Goal: Information Seeking & Learning: Learn about a topic

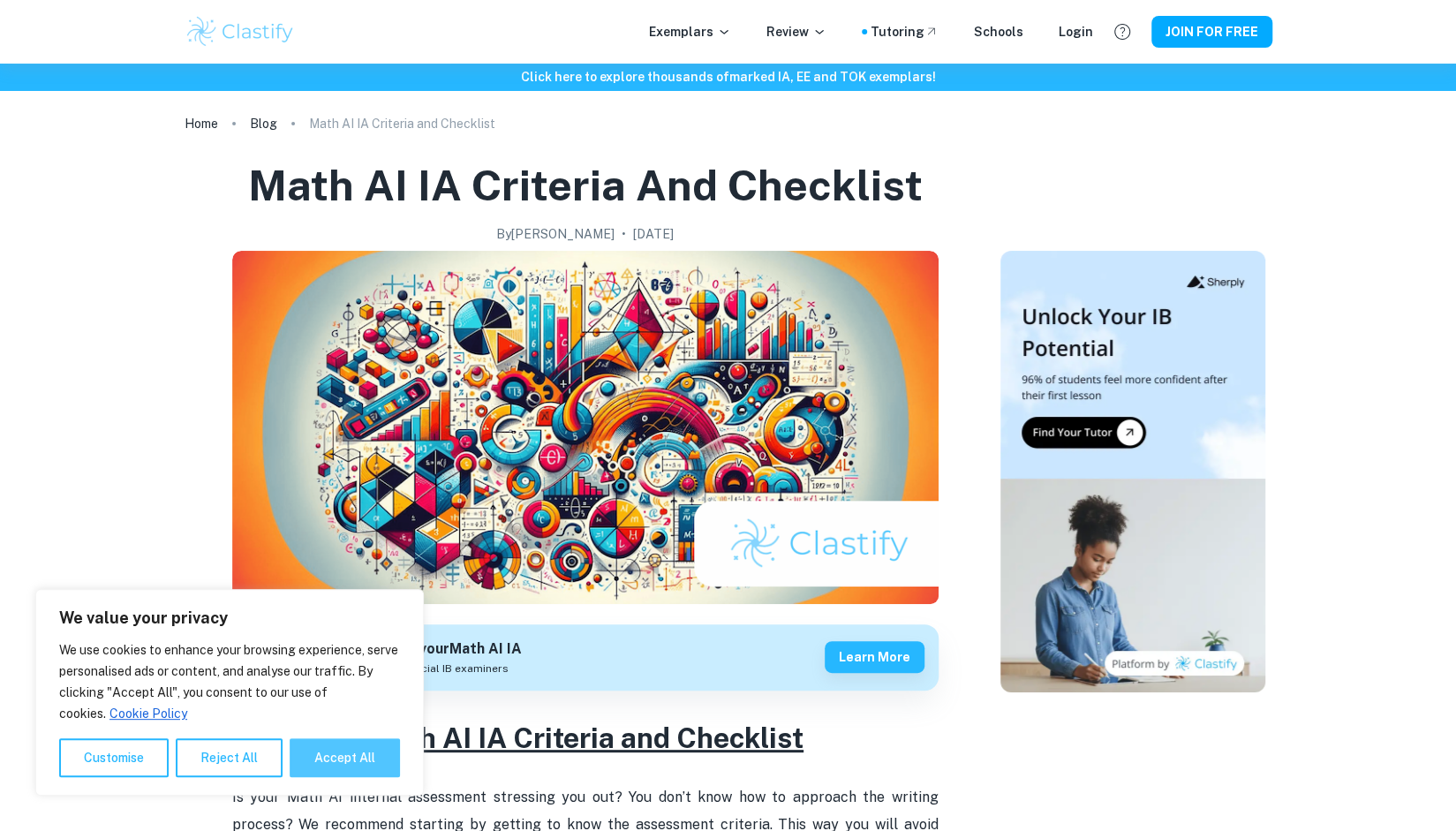
click at [341, 752] on button "Accept All" at bounding box center [344, 757] width 110 height 39
checkbox input "true"
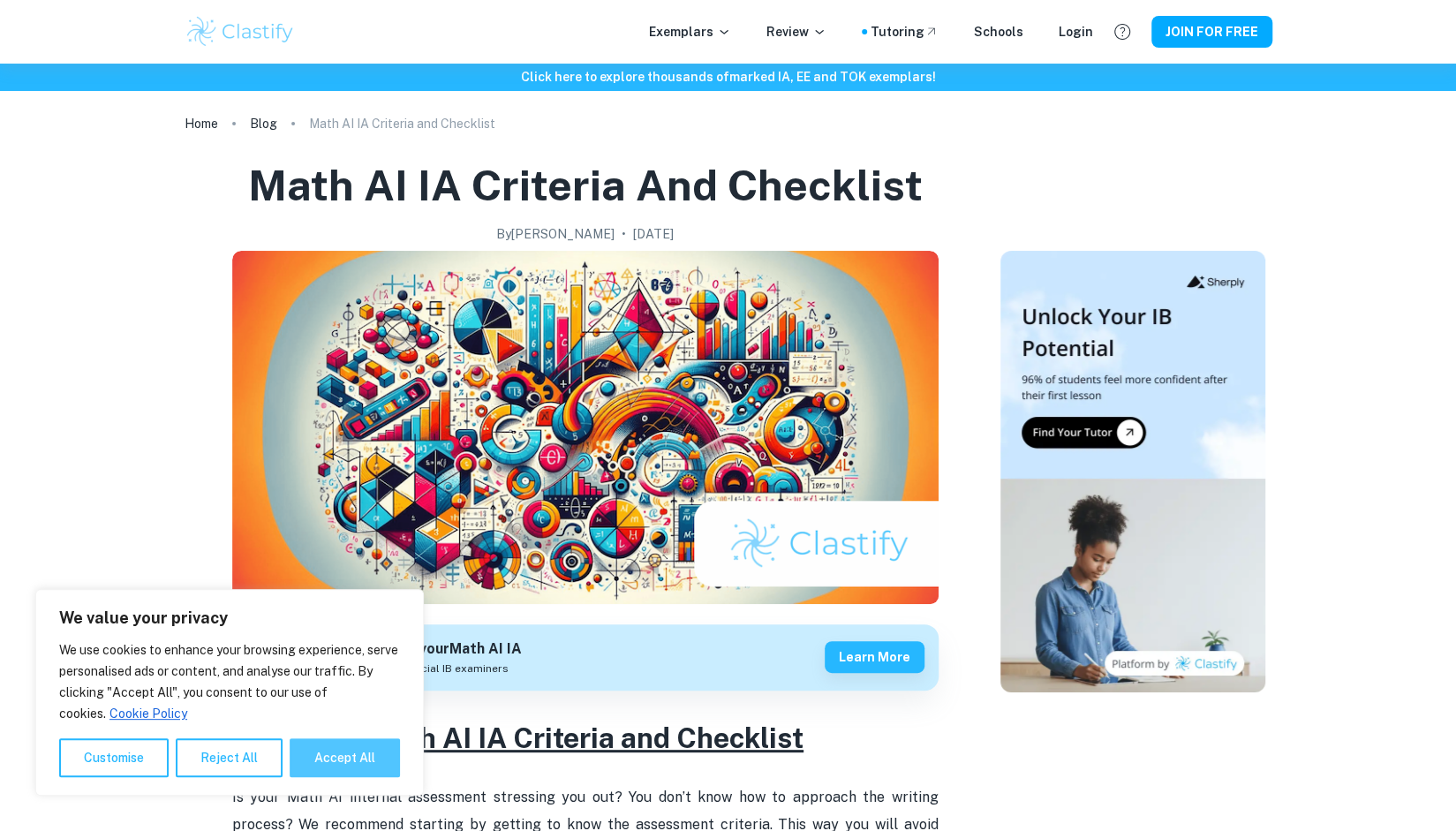
checkbox input "true"
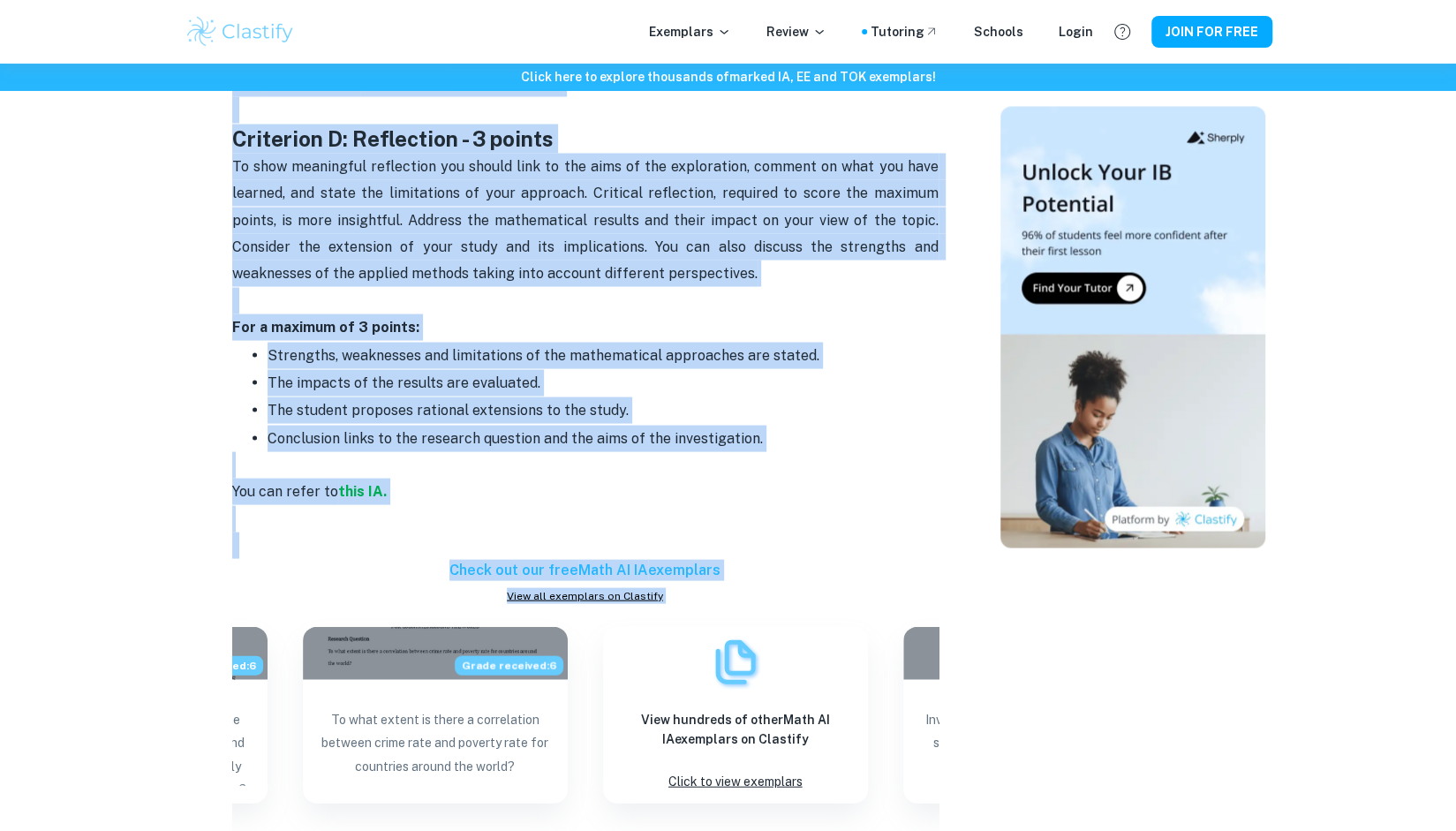
scroll to position [2192, 0]
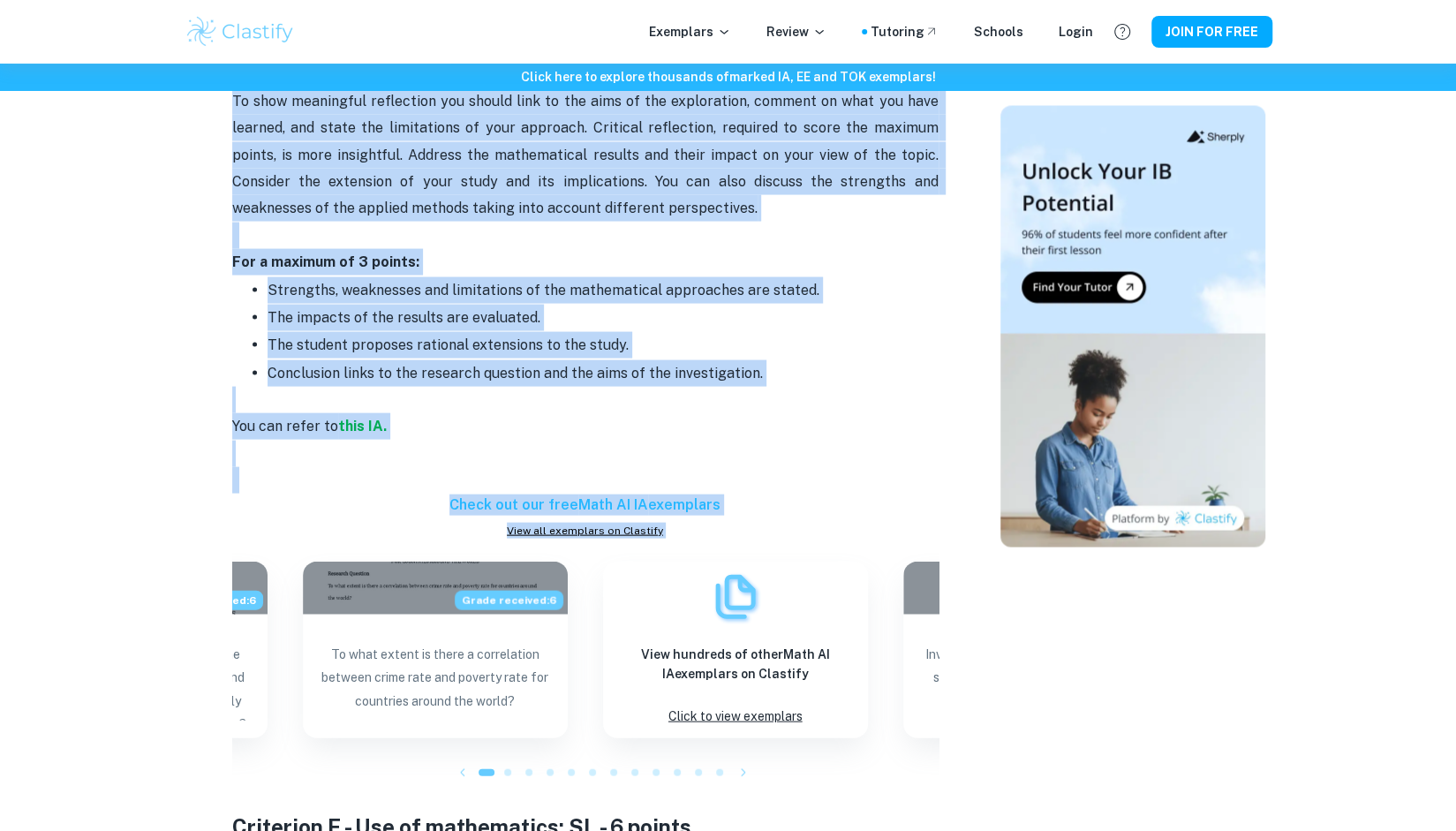
drag, startPoint x: 370, startPoint y: 365, endPoint x: 558, endPoint y: 400, distance: 191.2
click at [558, 400] on div "Math AI IA Criteria and Checklist Is your Math AI internal assessment stressing…" at bounding box center [585, 266] width 706 height 3479
copy div "Lore IP DO Sitametc adi Elitseddo Ei temp Inci UT laboreet doloremagn aliquaeni…"
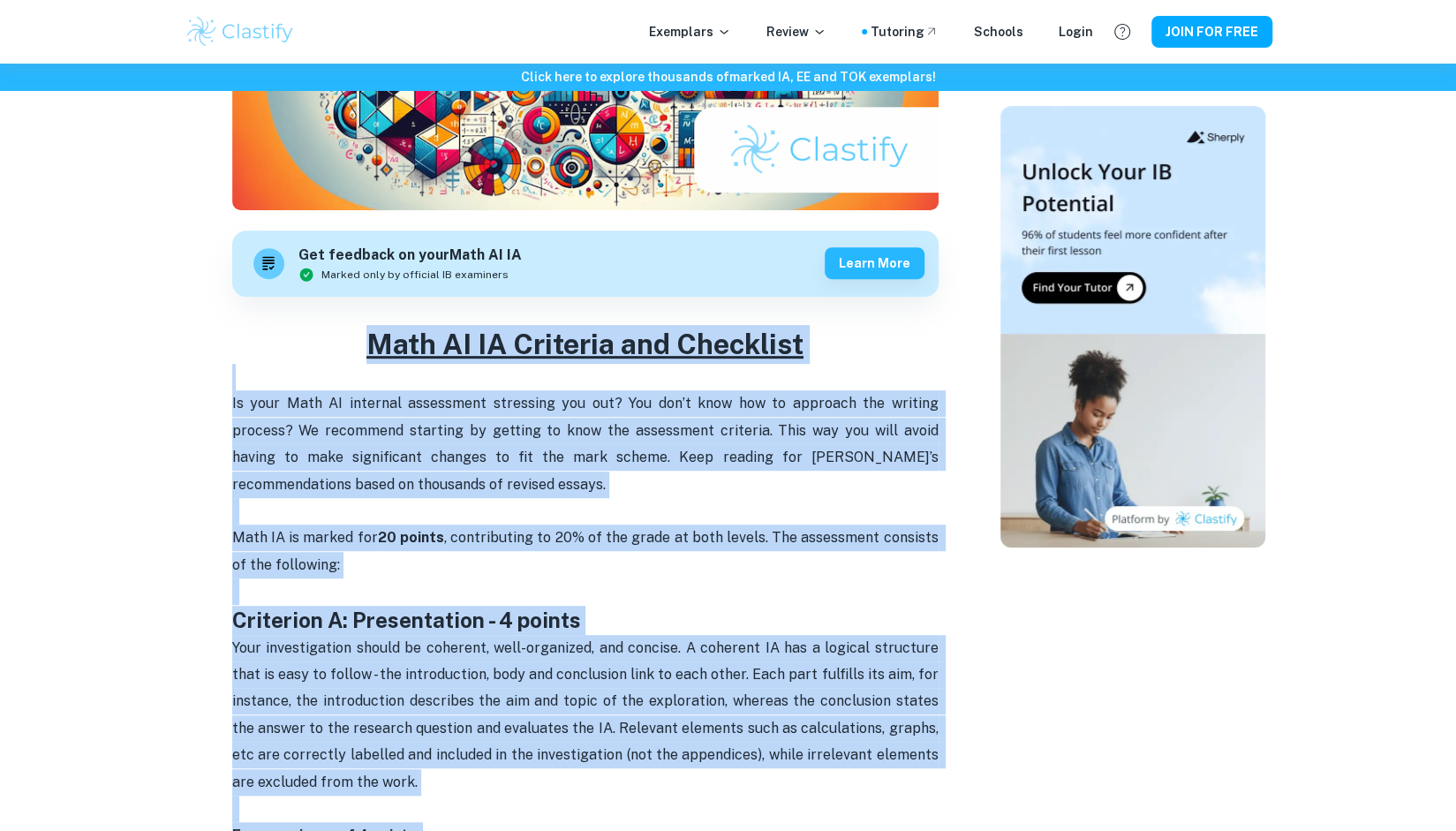
scroll to position [394, 0]
copy div "Lore IP DO Sitametc adi Elitseddo Ei temp Inci UT laboreet doloremagn aliquaeni…"
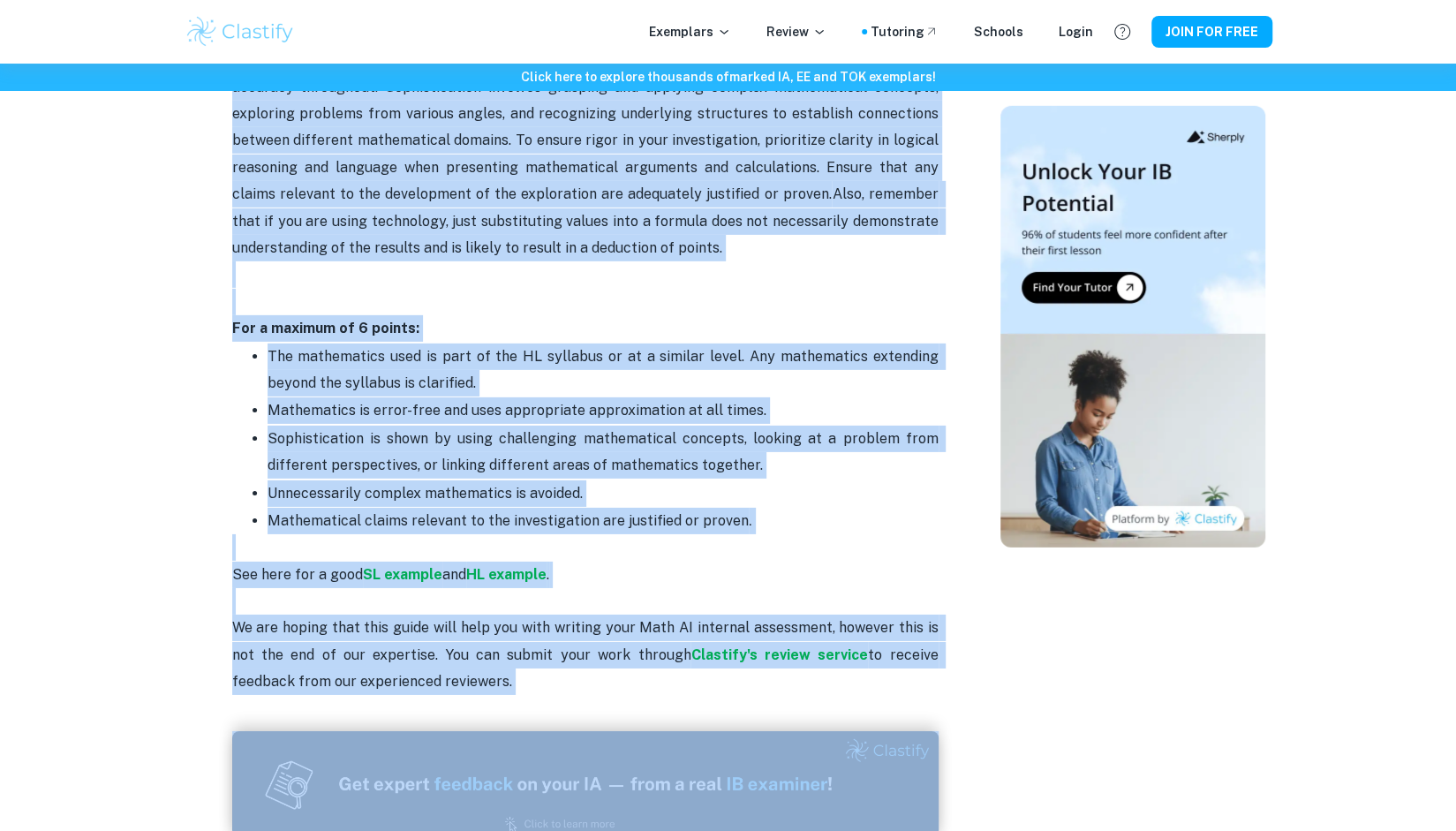
scroll to position [3621, 0]
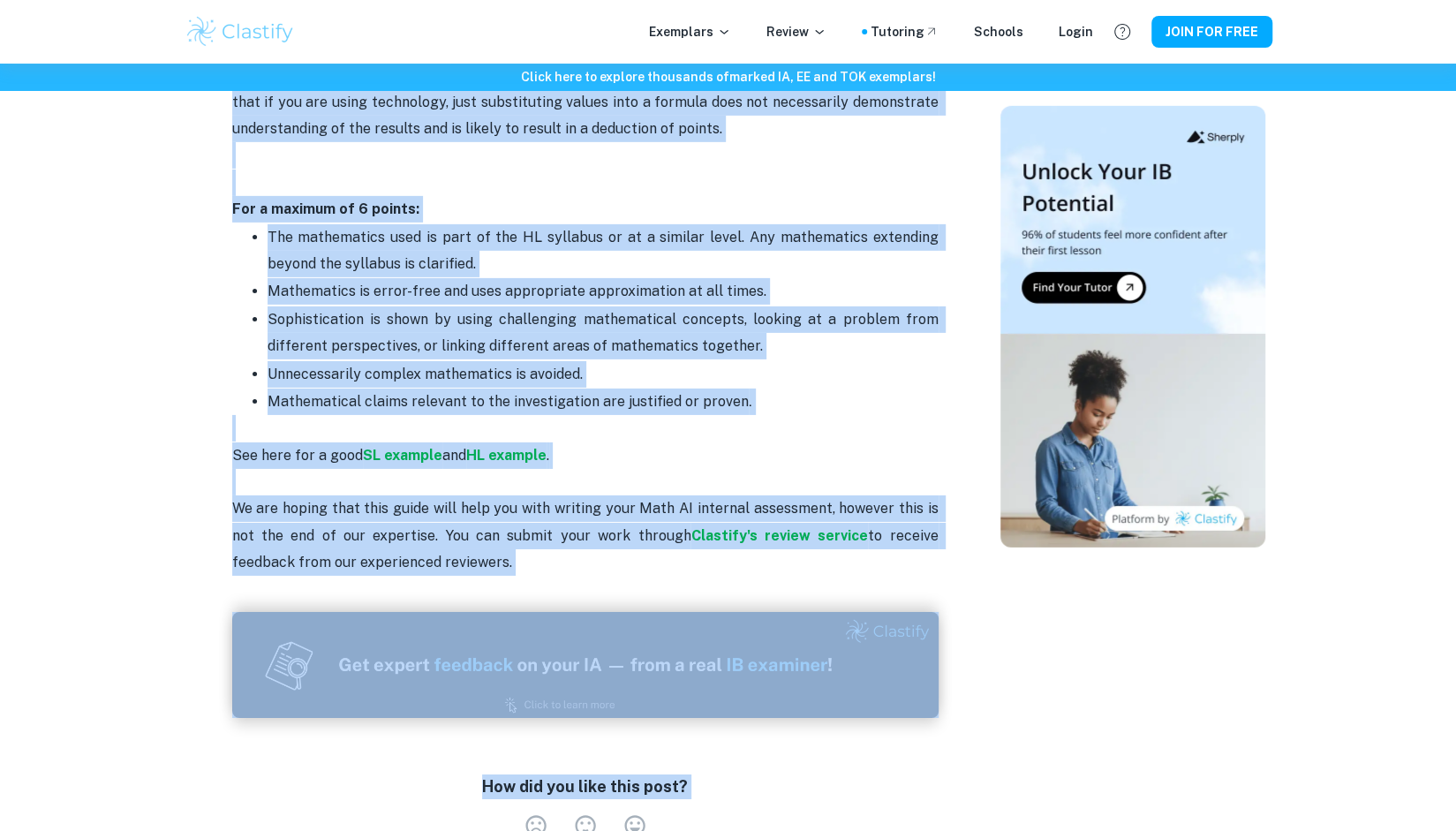
drag, startPoint x: 231, startPoint y: 433, endPoint x: 548, endPoint y: 538, distance: 333.9
copy div "Loremipsu D - Sit am consectetur: AD - 8 elitse Doe temporincid utlabore etdolo…"
